Goal: Transaction & Acquisition: Obtain resource

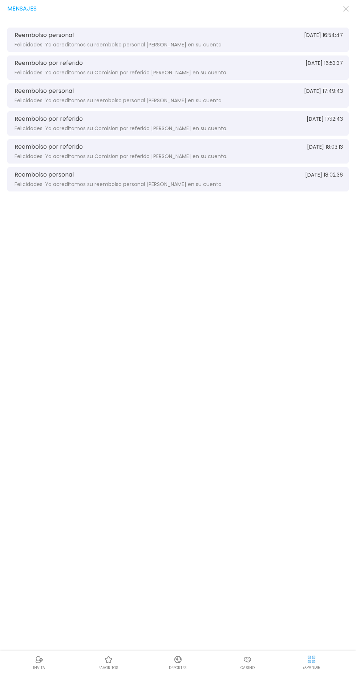
click at [249, 662] on img at bounding box center [247, 660] width 9 height 9
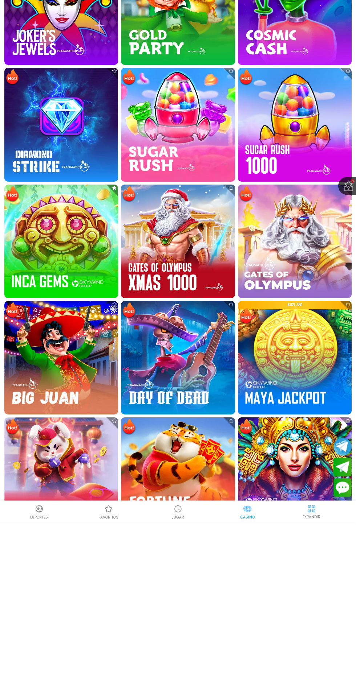
scroll to position [392, 0]
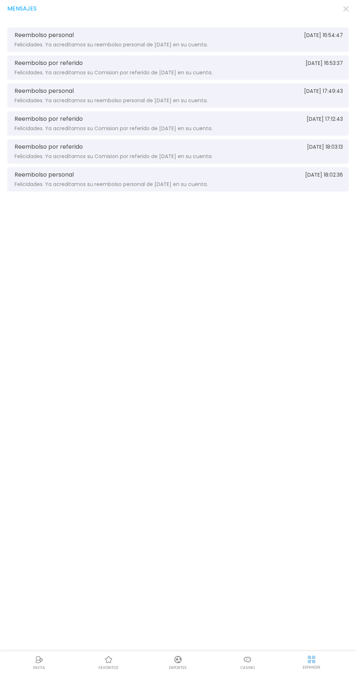
click at [252, 669] on p "Casino" at bounding box center [247, 667] width 14 height 5
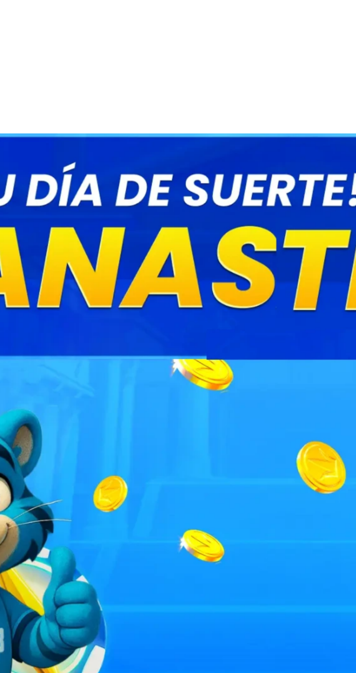
scroll to position [0, 18]
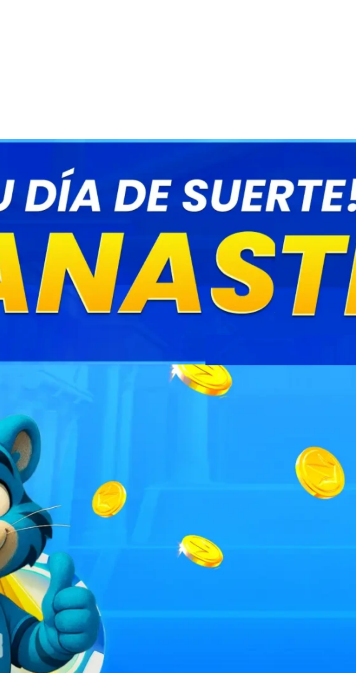
click at [114, 124] on img at bounding box center [178, 105] width 347 height 173
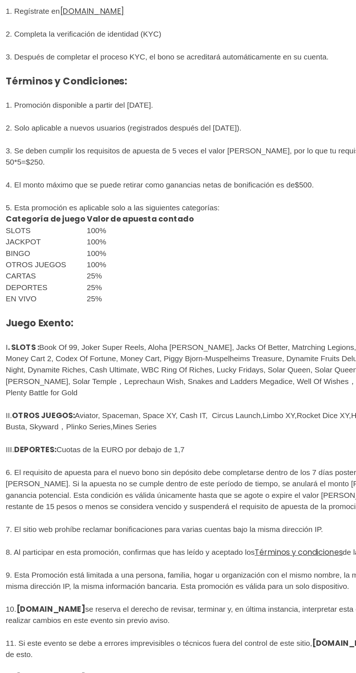
click at [56, 103] on u "FUN88mx.mx" at bounding box center [70, 104] width 49 height 8
